Goal: Obtain resource: Obtain resource

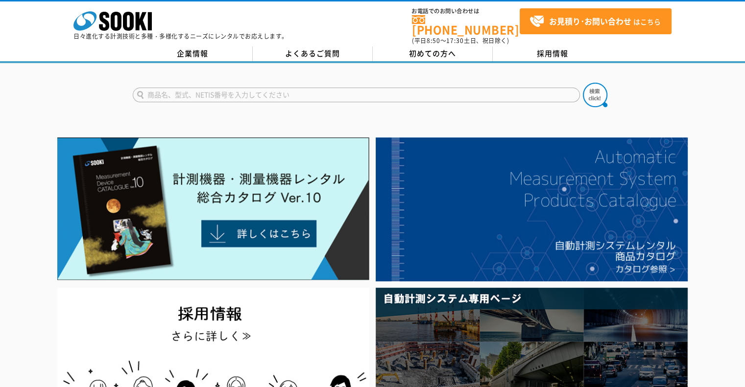
click at [207, 88] on input "text" at bounding box center [356, 95] width 447 height 15
type input "HM-520"
click at [593, 92] on img at bounding box center [595, 95] width 24 height 24
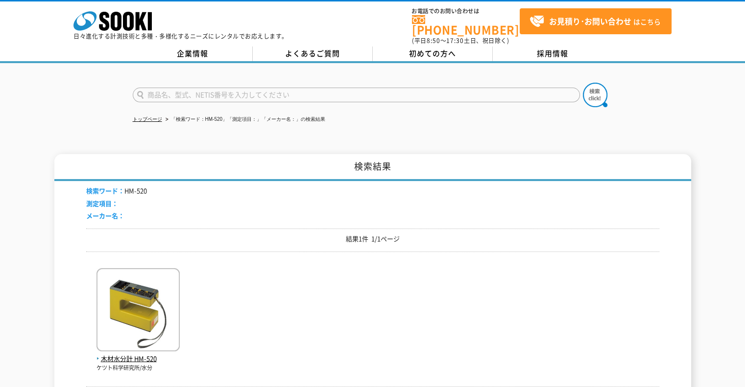
scroll to position [32, 0]
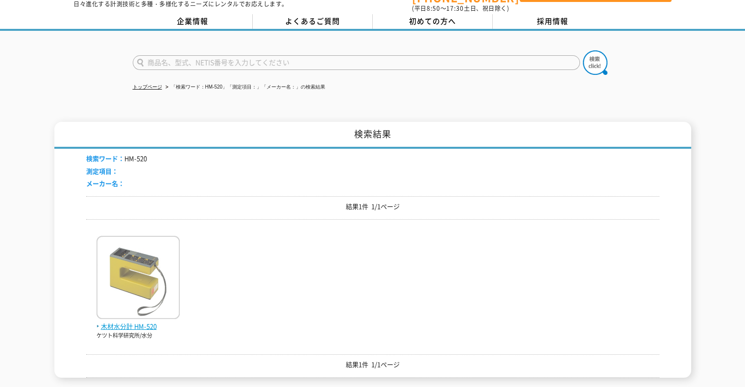
click at [133, 264] on img at bounding box center [137, 279] width 83 height 86
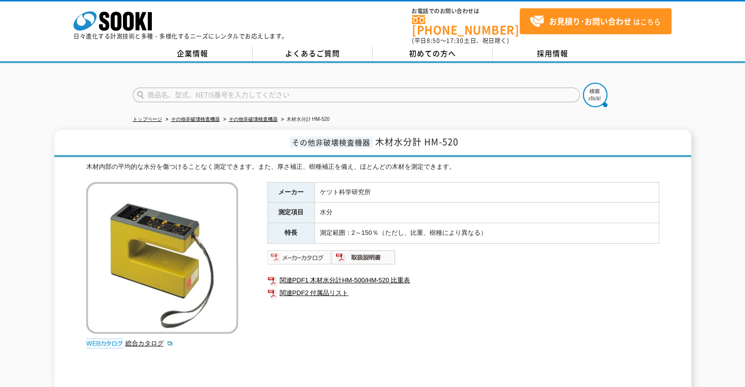
click at [292, 252] on img at bounding box center [299, 258] width 64 height 16
